Goal: Task Accomplishment & Management: Manage account settings

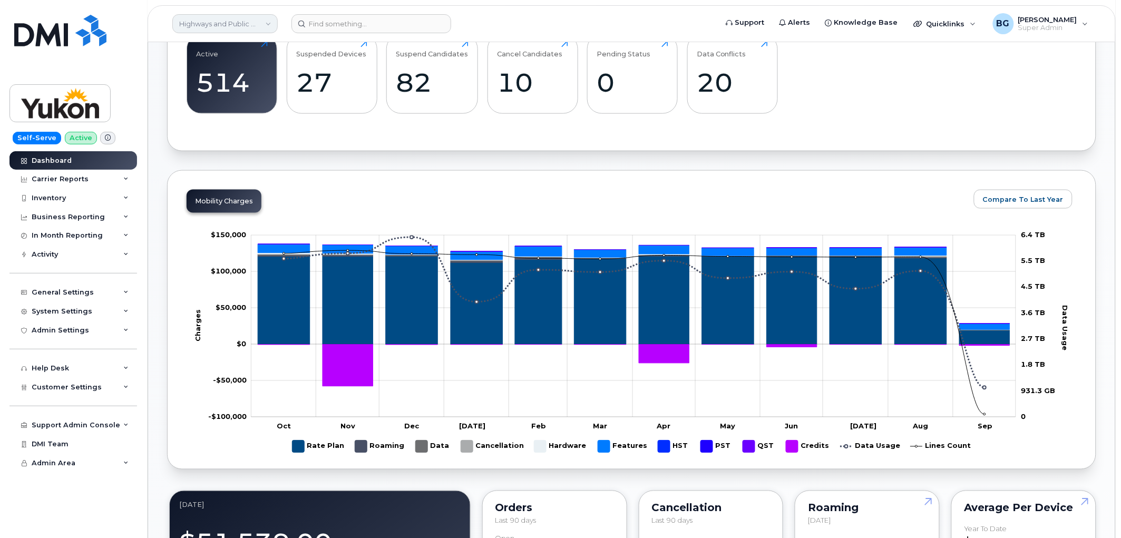
click at [219, 21] on link "Highways and Public Works (YTG)" at bounding box center [224, 23] width 105 height 19
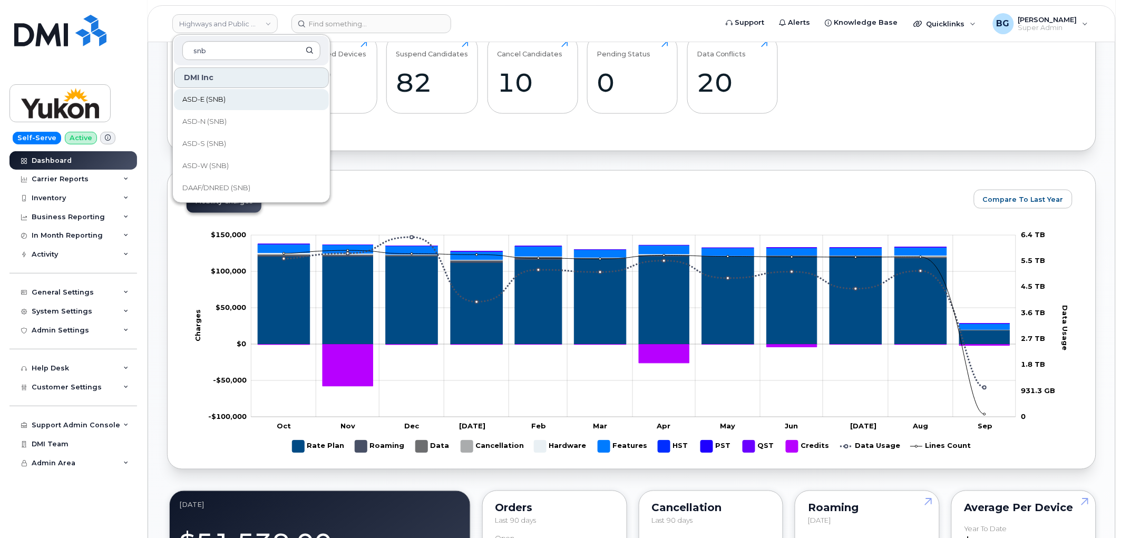
type input "snb"
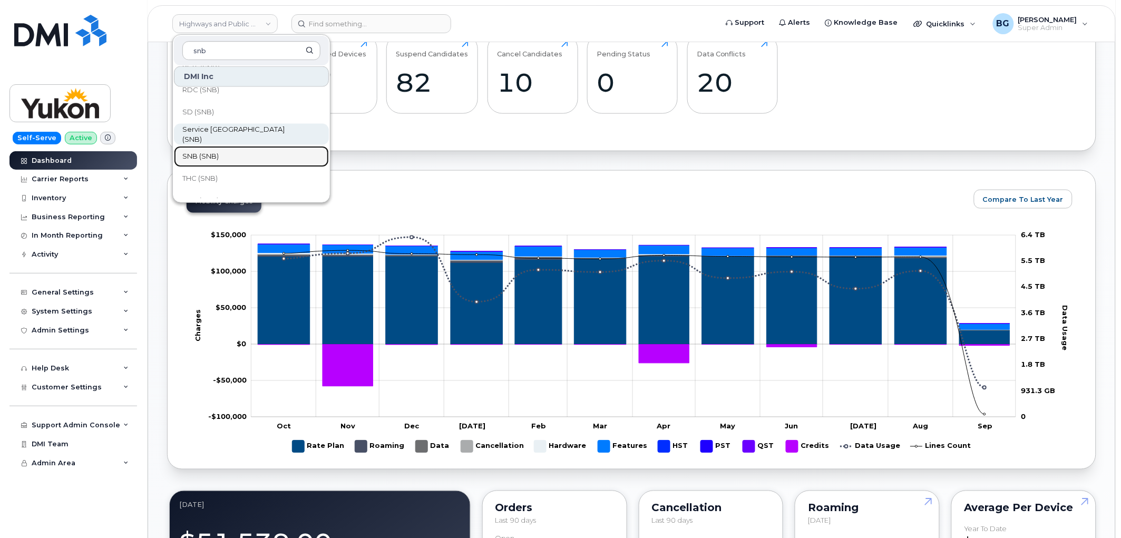
scroll to position [510, 0]
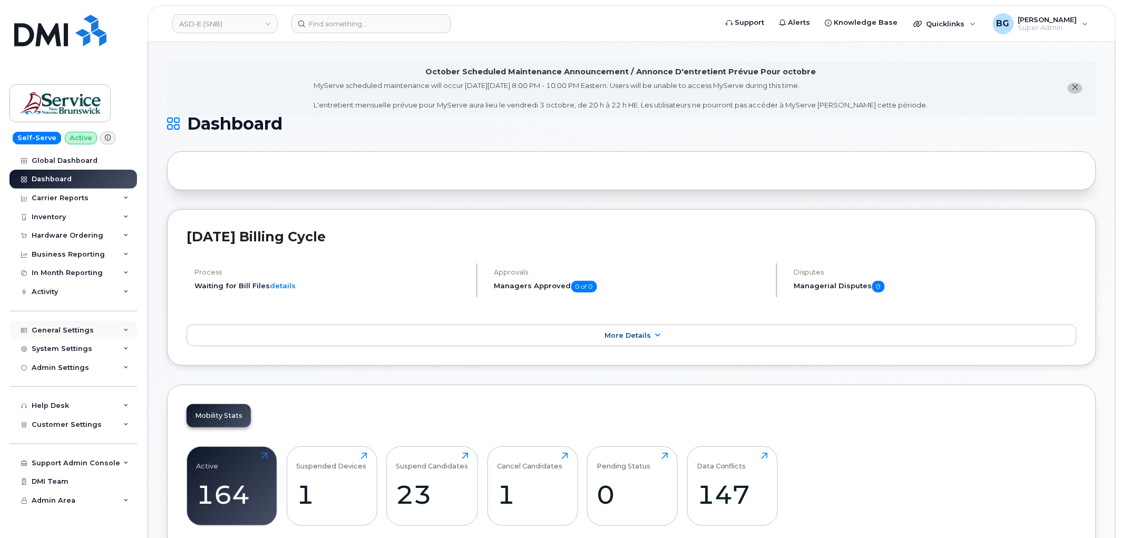
click at [67, 327] on div "General Settings" at bounding box center [63, 330] width 62 height 8
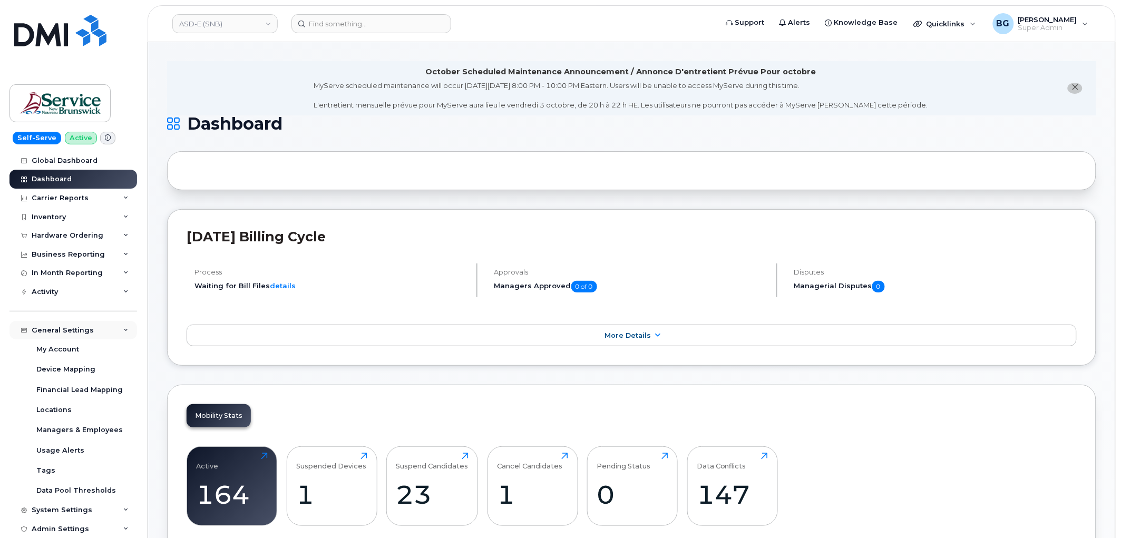
click at [73, 334] on div "General Settings" at bounding box center [63, 330] width 62 height 8
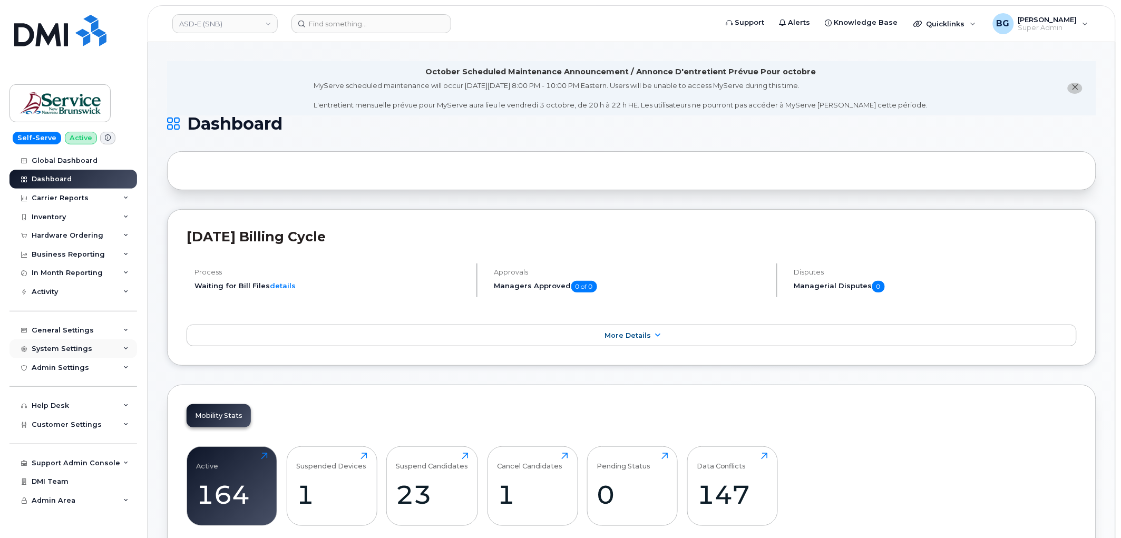
click at [57, 344] on div "System Settings" at bounding box center [73, 348] width 128 height 19
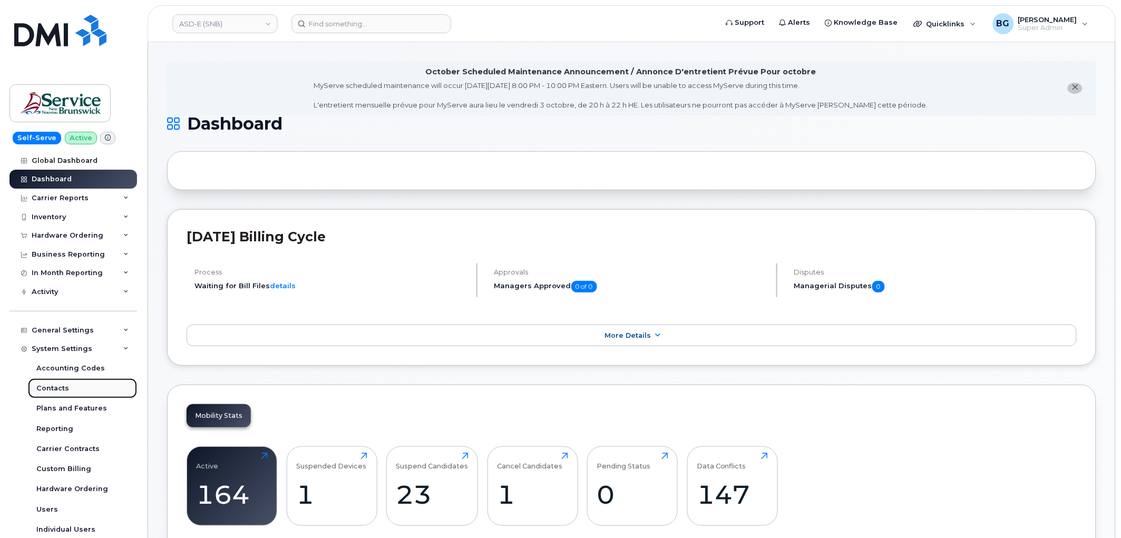
click at [51, 390] on div "Contacts" at bounding box center [52, 388] width 33 height 9
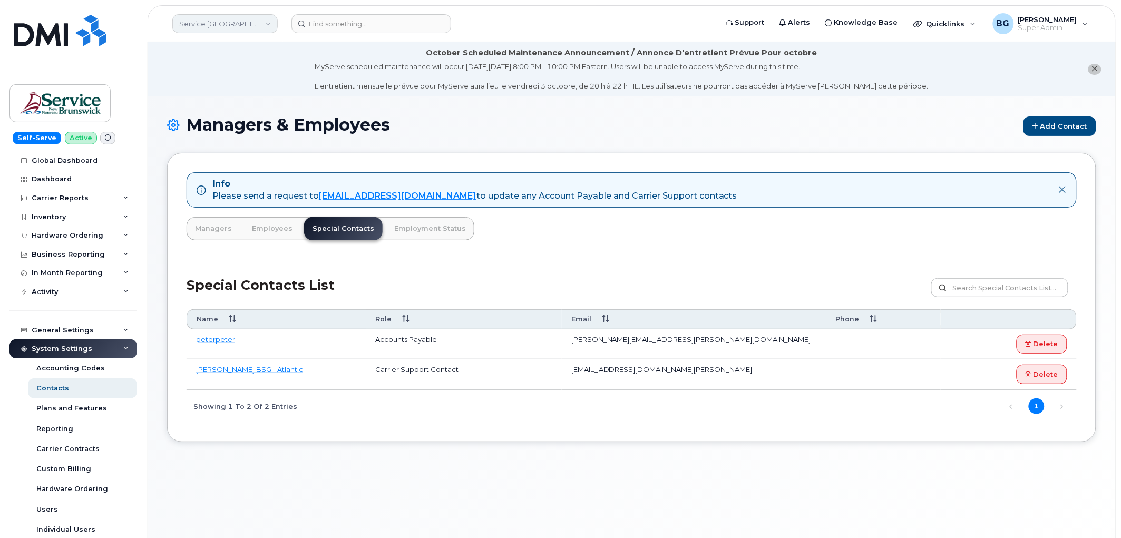
click at [232, 23] on link "Service [GEOGRAPHIC_DATA] (SNB)" at bounding box center [224, 23] width 105 height 19
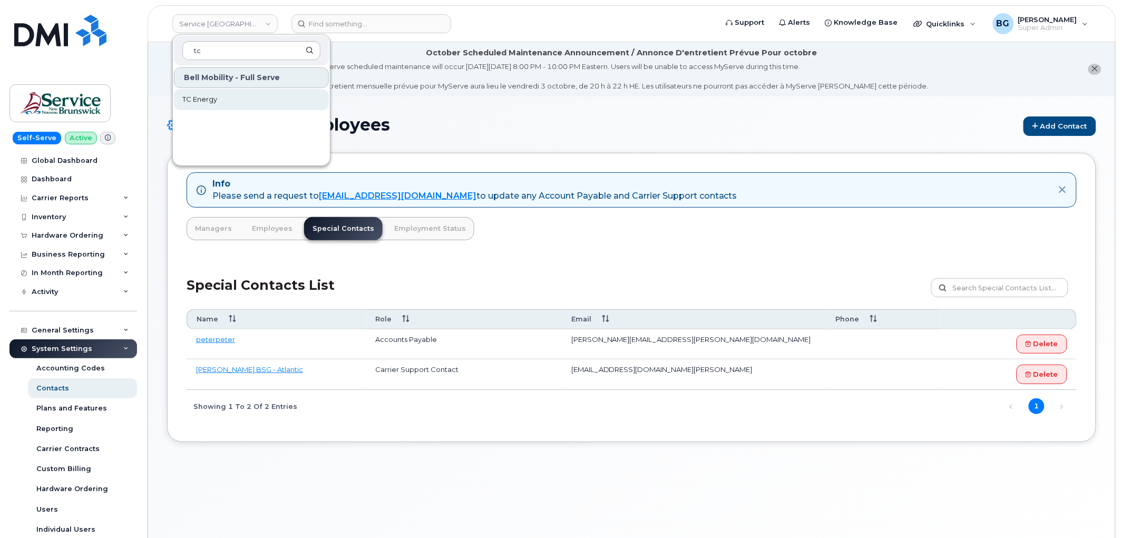
type input "tc"
click at [200, 101] on span "TC Energy" at bounding box center [199, 99] width 35 height 11
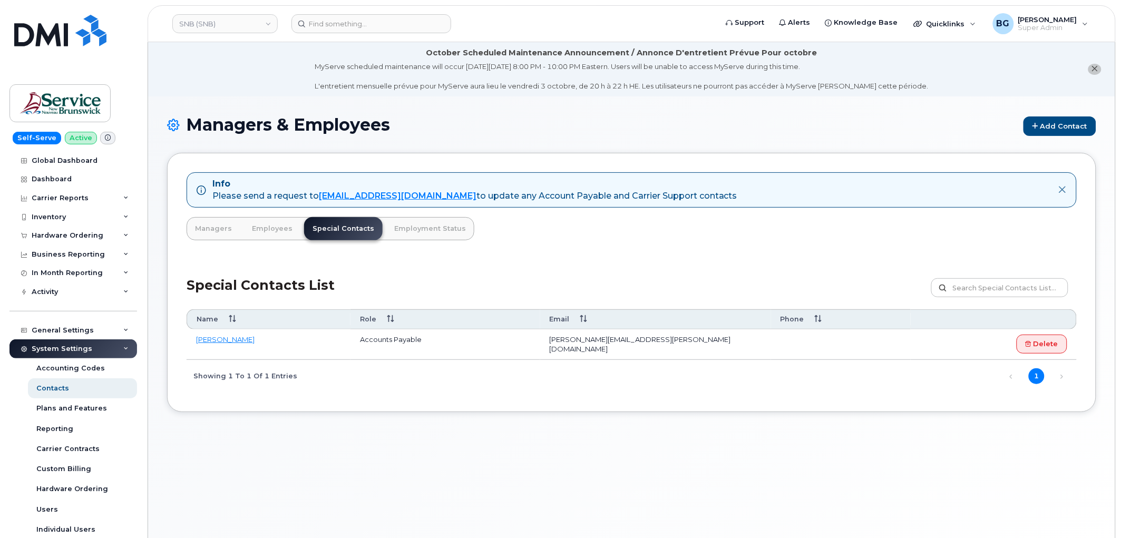
click at [707, 250] on div "Info Please send a request to mobilitysupport@dminc.com to update any Account P…" at bounding box center [631, 282] width 929 height 259
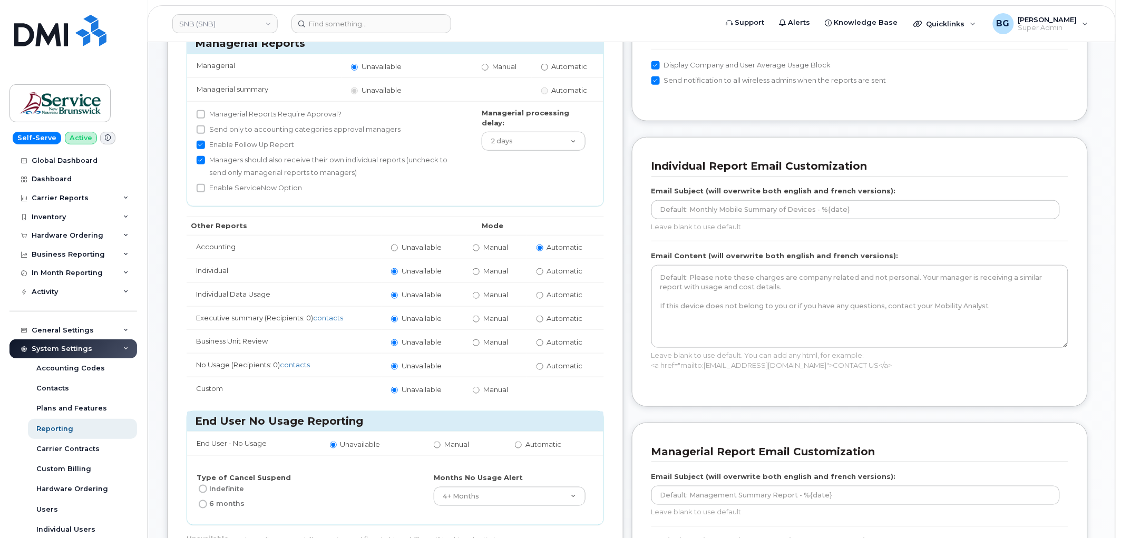
scroll to position [234, 0]
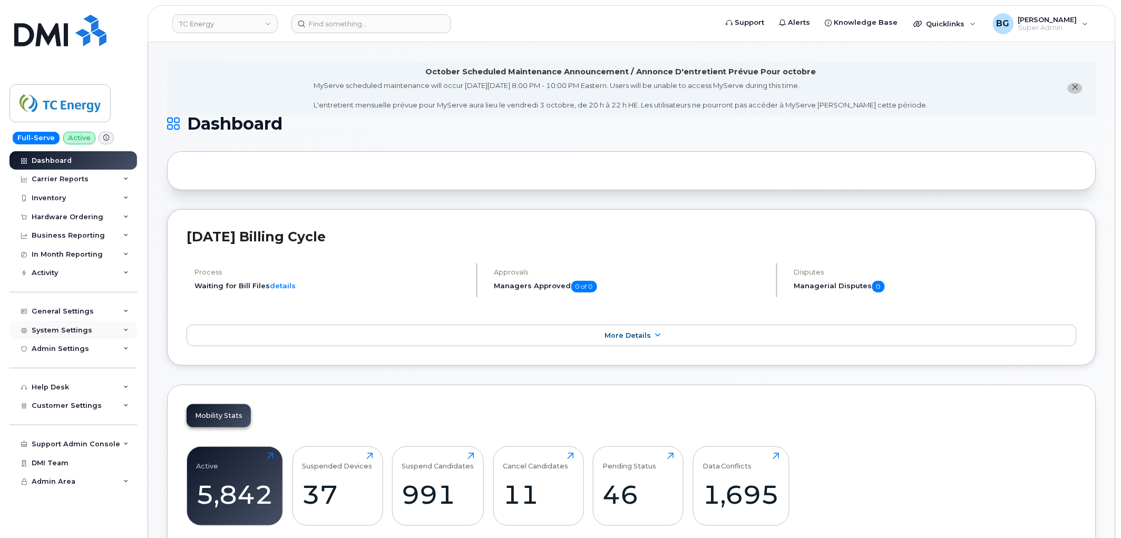
click at [51, 325] on div "System Settings" at bounding box center [73, 330] width 128 height 19
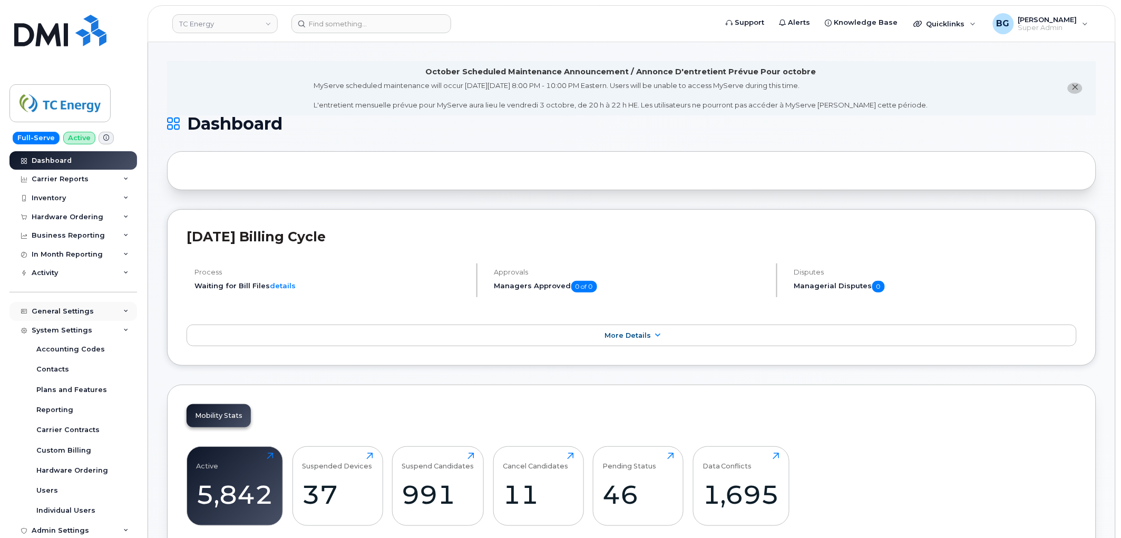
click at [64, 306] on div "General Settings" at bounding box center [73, 311] width 128 height 19
click at [63, 413] on div "Managers & Employees" at bounding box center [79, 411] width 86 height 9
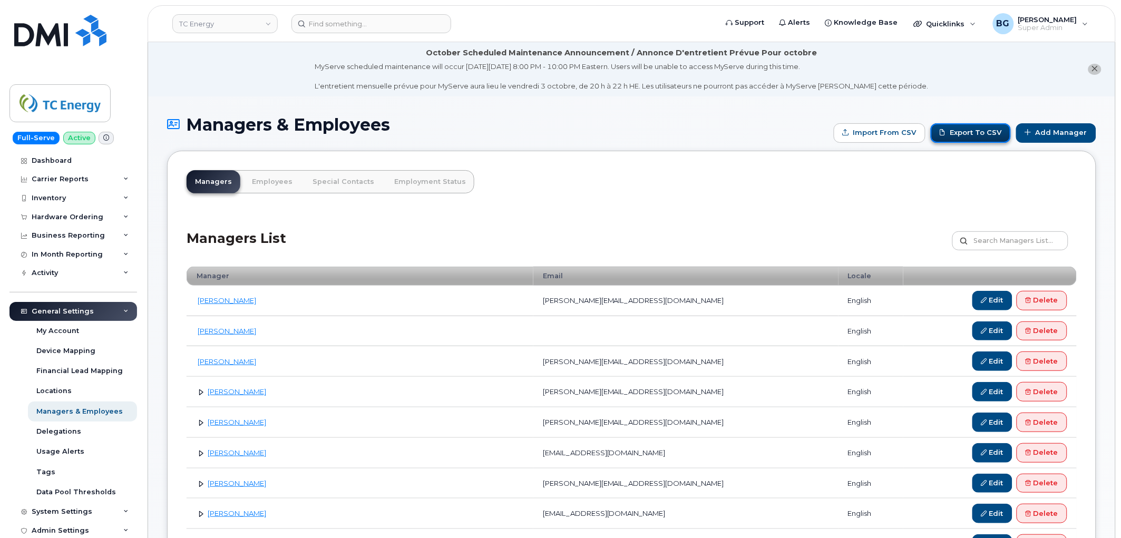
click at [971, 131] on link "Export to CSV" at bounding box center [971, 132] width 80 height 19
click at [270, 180] on link "Employees" at bounding box center [271, 181] width 57 height 23
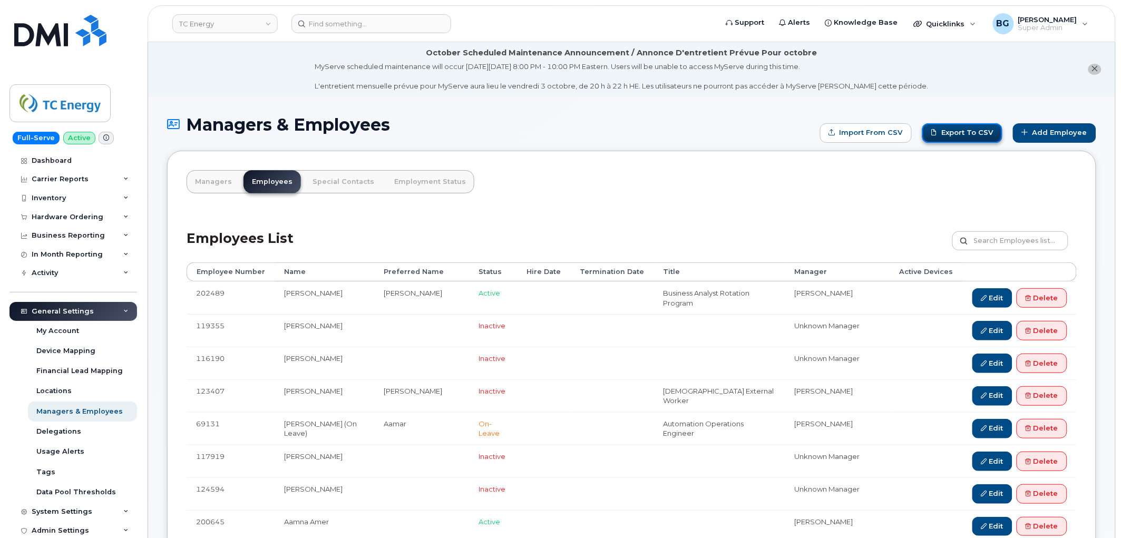
click at [965, 133] on link "Export to CSV" at bounding box center [962, 132] width 80 height 19
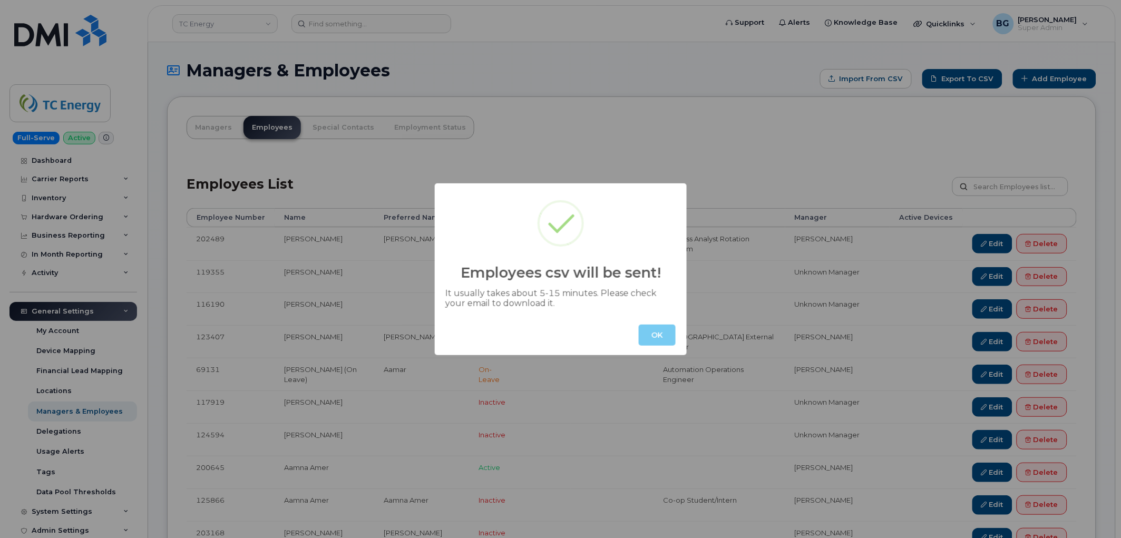
click at [652, 334] on button "OK" at bounding box center [657, 335] width 37 height 21
